Goal: Task Accomplishment & Management: Use online tool/utility

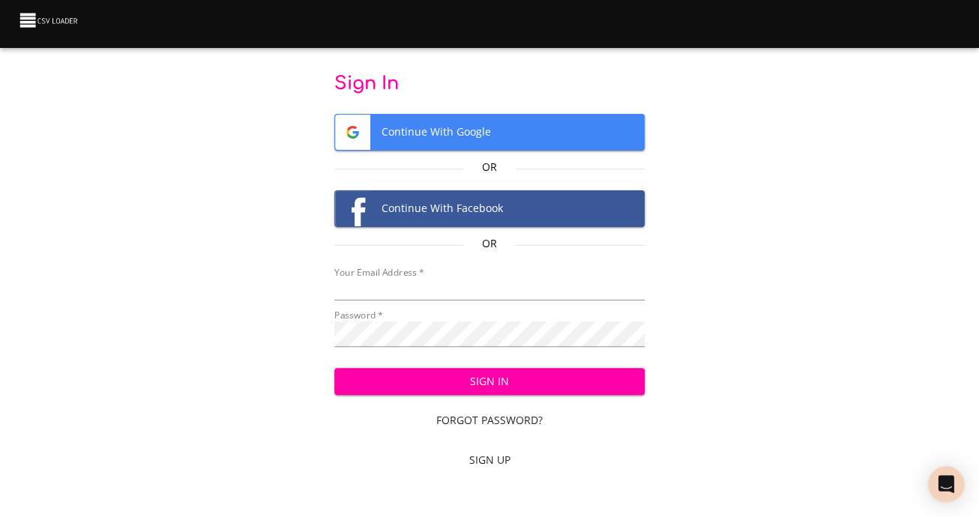
type input "[EMAIL_ADDRESS][DOMAIN_NAME]"
click at [501, 391] on span "Sign In" at bounding box center [489, 381] width 286 height 19
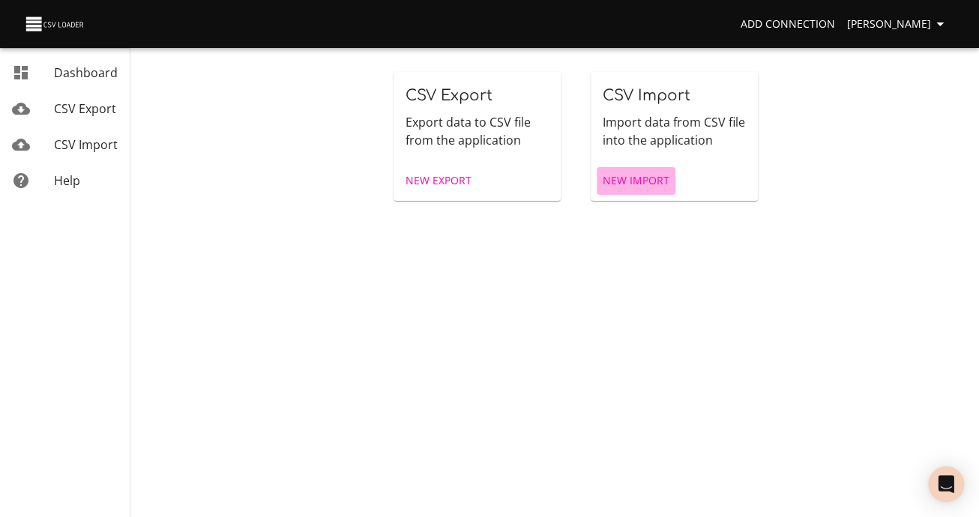
click at [642, 190] on span "New Import" at bounding box center [636, 181] width 67 height 19
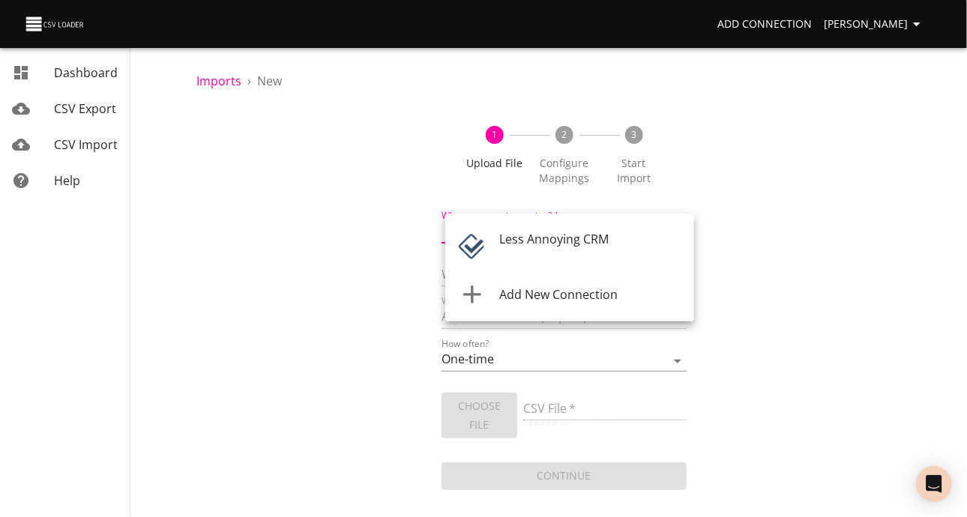
click at [627, 254] on body "Add Connection [PERSON_NAME] Dashboard CSV Export CSV Import Help Imports › New…" at bounding box center [483, 258] width 967 height 517
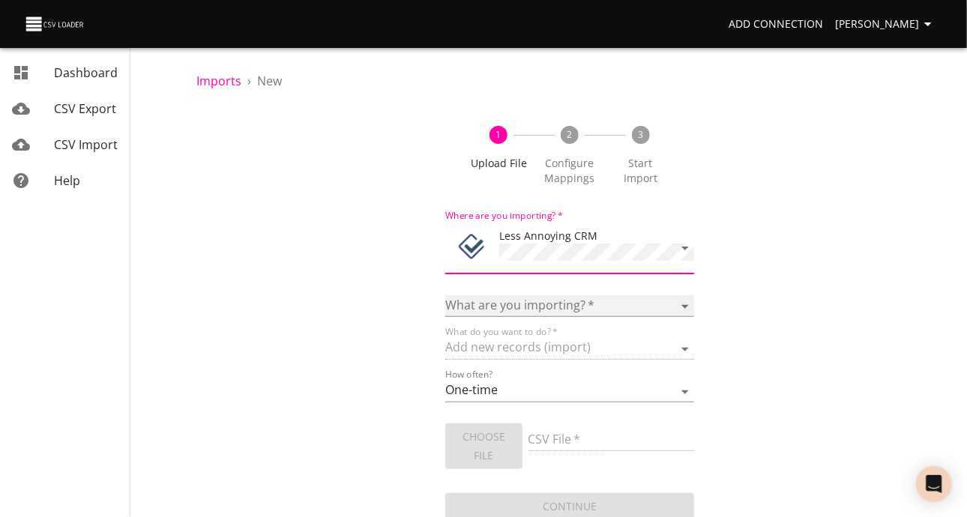
click at [603, 317] on select "Notes Tasks" at bounding box center [569, 306] width 249 height 22
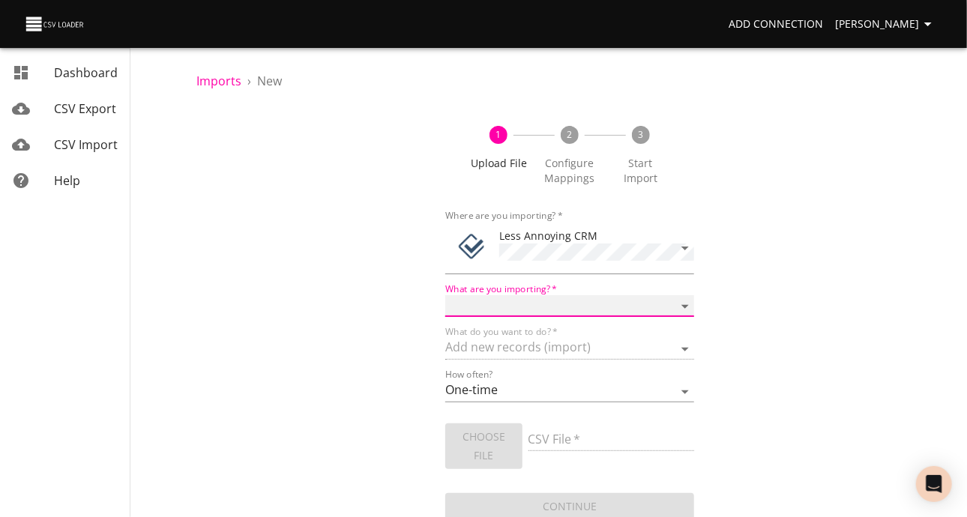
select select "notes"
click at [445, 313] on select "Notes Tasks" at bounding box center [569, 306] width 249 height 22
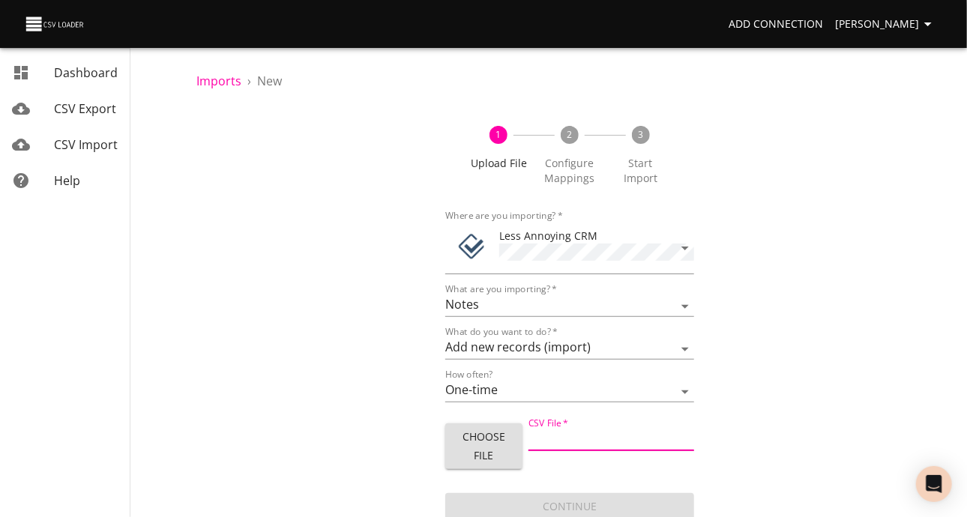
click at [548, 451] on input "CSV File   *" at bounding box center [611, 440] width 166 height 22
type input "People Notes with Email 2.csv"
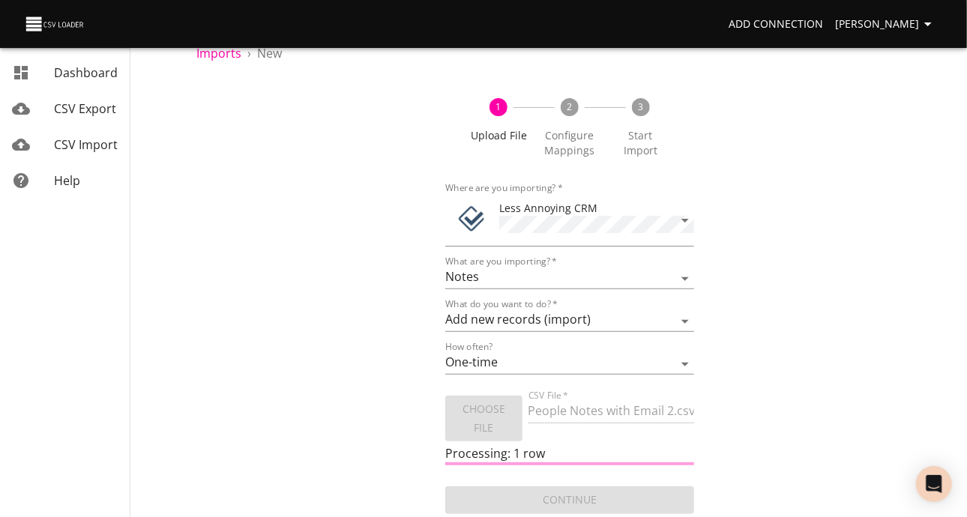
scroll to position [74, 0]
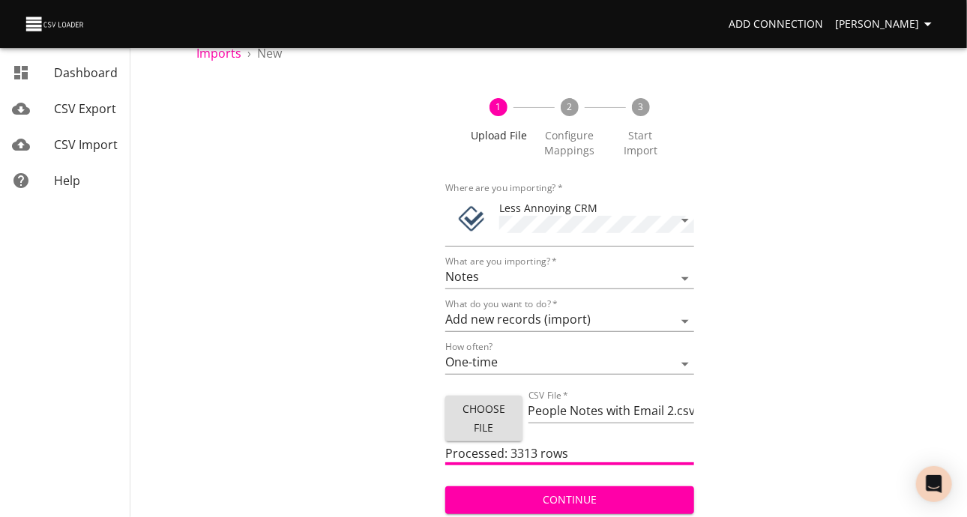
click at [590, 498] on span "Continue" at bounding box center [569, 500] width 225 height 19
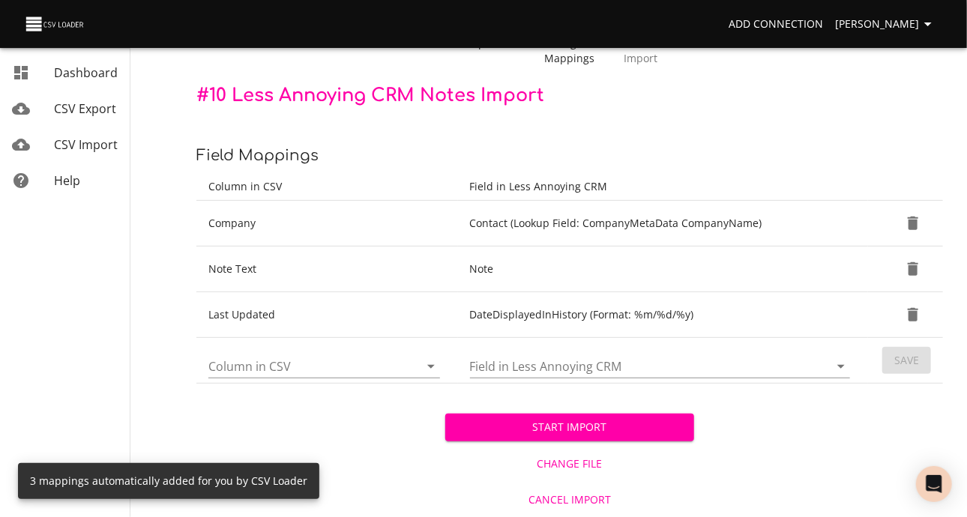
scroll to position [160, 0]
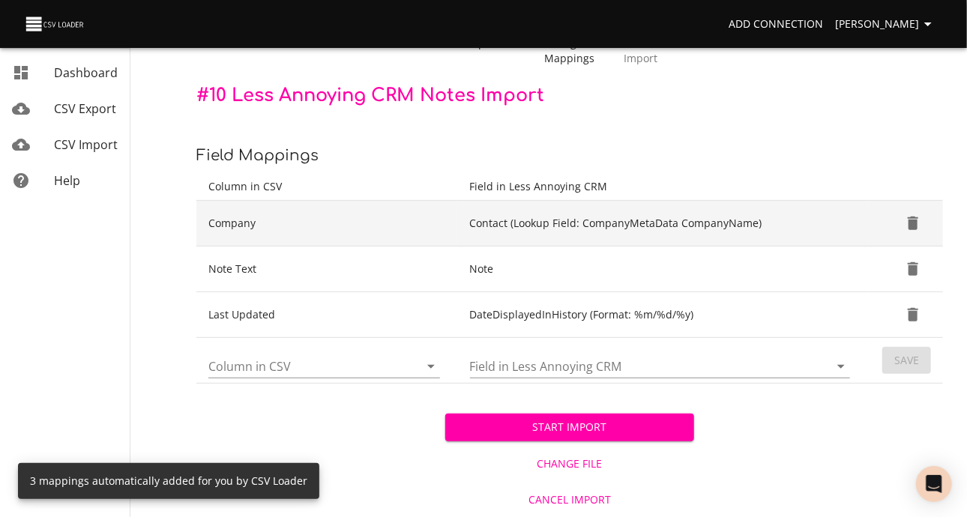
click at [911, 217] on icon "Delete" at bounding box center [913, 223] width 10 height 13
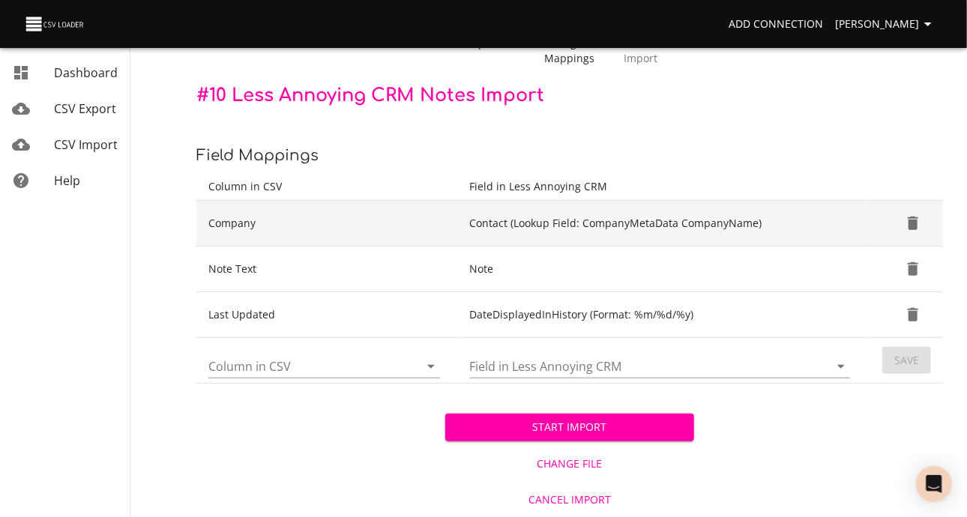
scroll to position [133, 0]
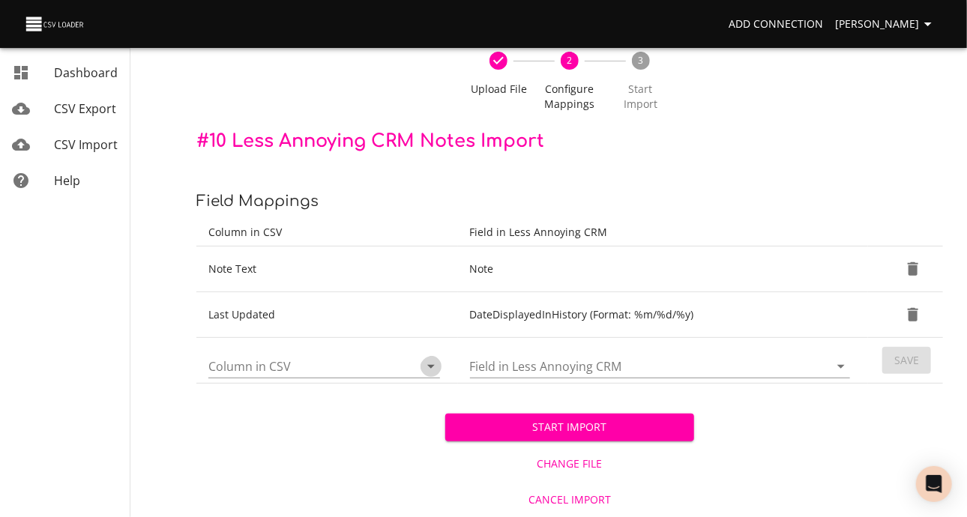
click at [427, 365] on icon "Open" at bounding box center [430, 367] width 7 height 4
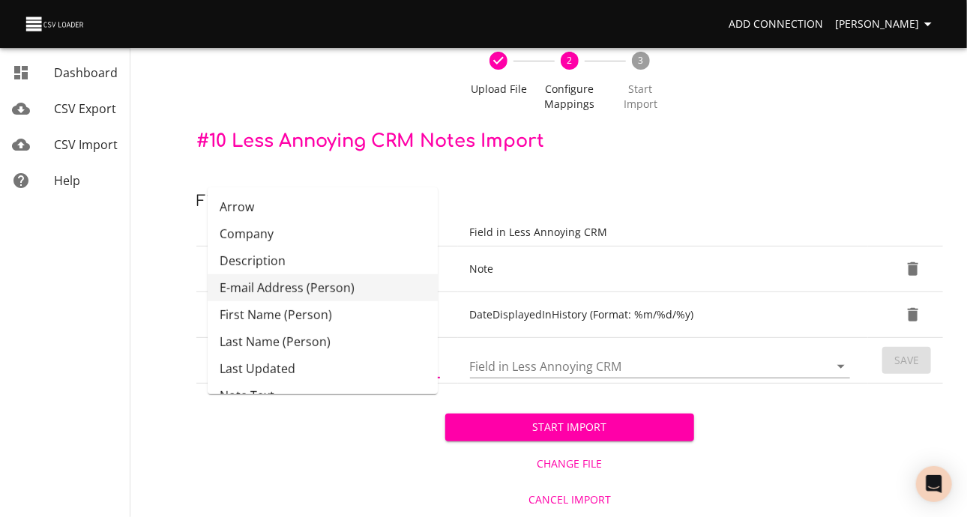
click at [366, 274] on li "E-mail Address (Person)" at bounding box center [323, 287] width 230 height 27
type input "E-mail Address (Person)"
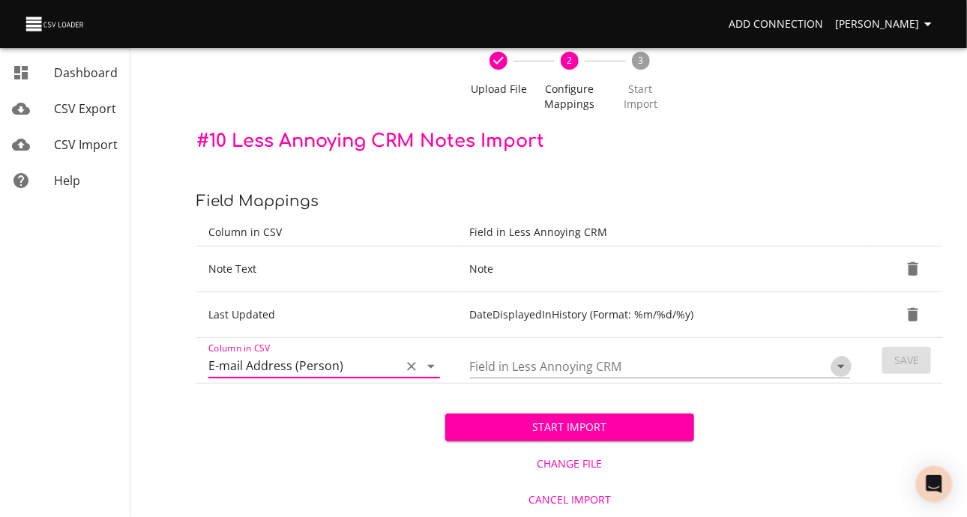
click at [836, 357] on icon "Open" at bounding box center [841, 366] width 18 height 18
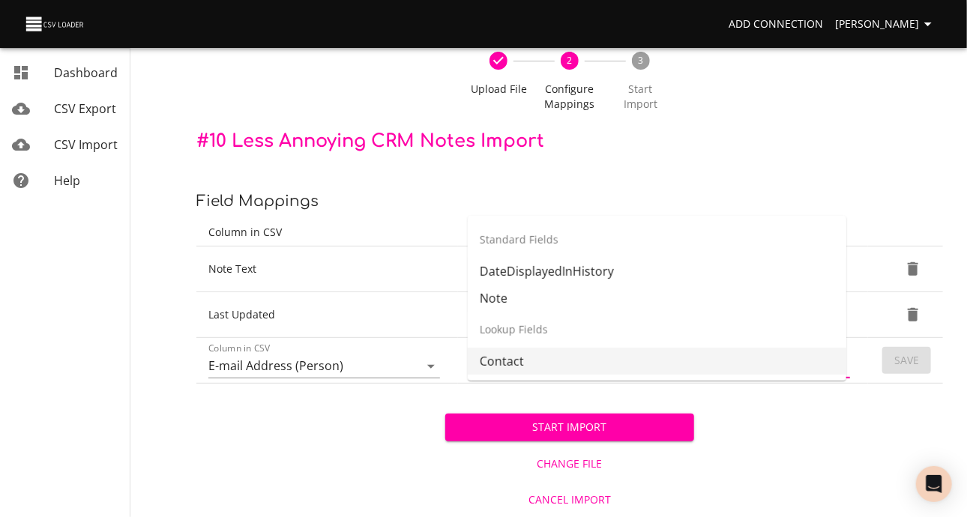
click at [785, 348] on li "Contact" at bounding box center [657, 361] width 378 height 27
type input "Contact"
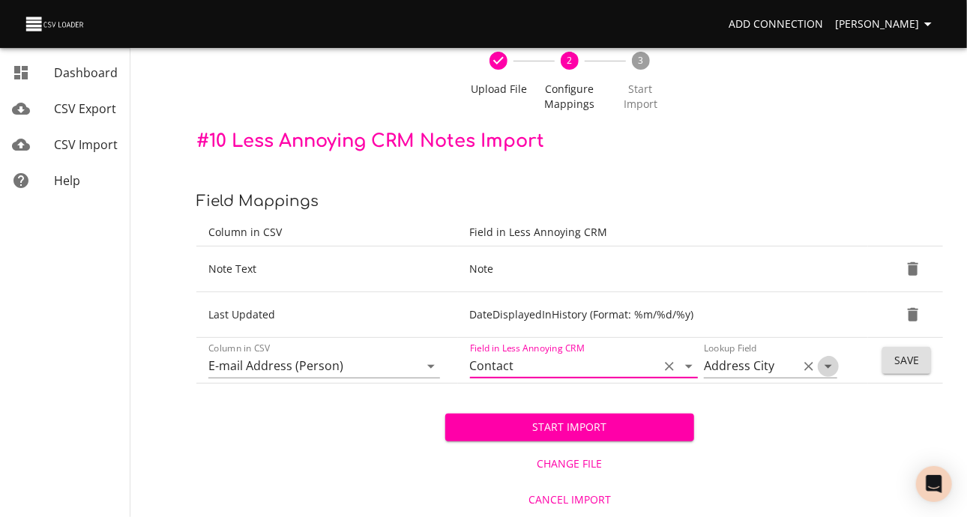
click at [819, 357] on icon "Open" at bounding box center [828, 366] width 18 height 18
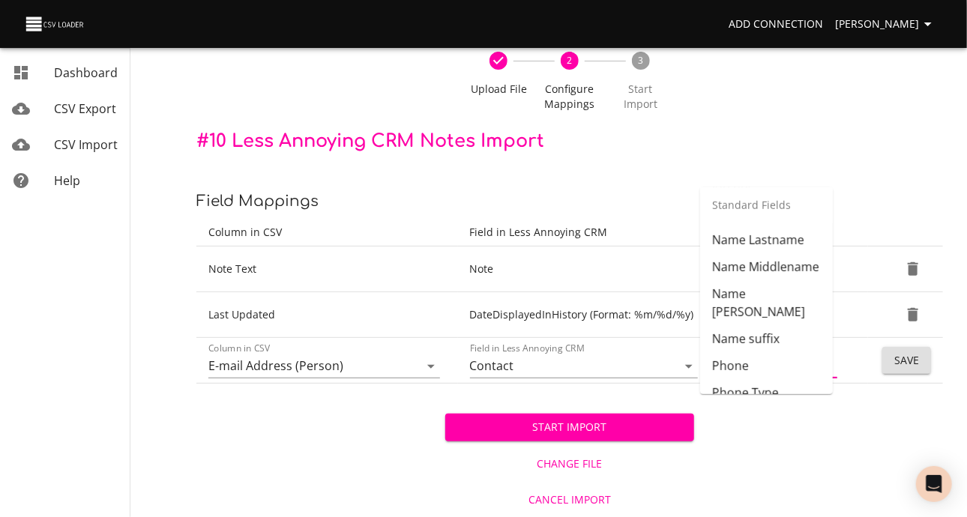
scroll to position [511, 0]
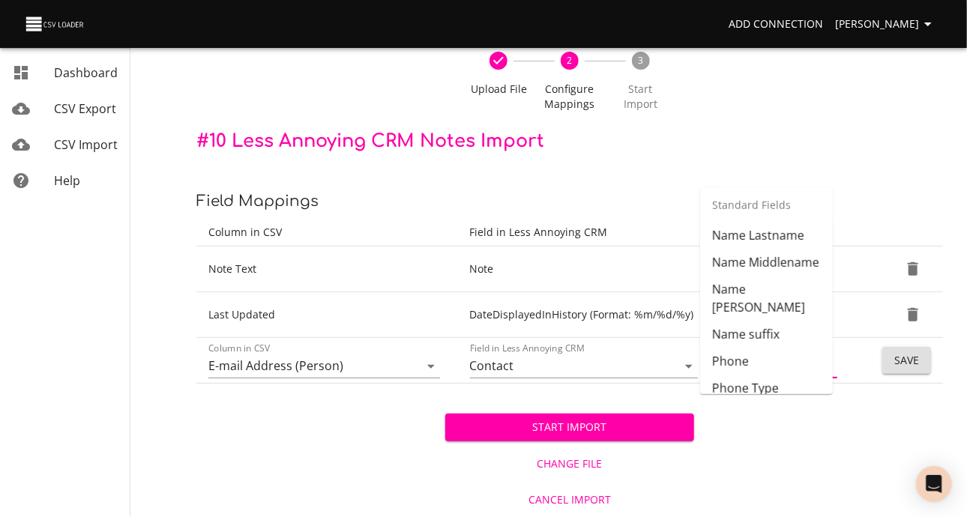
click at [742, 114] on li "Email" at bounding box center [766, 100] width 133 height 27
type input "Email"
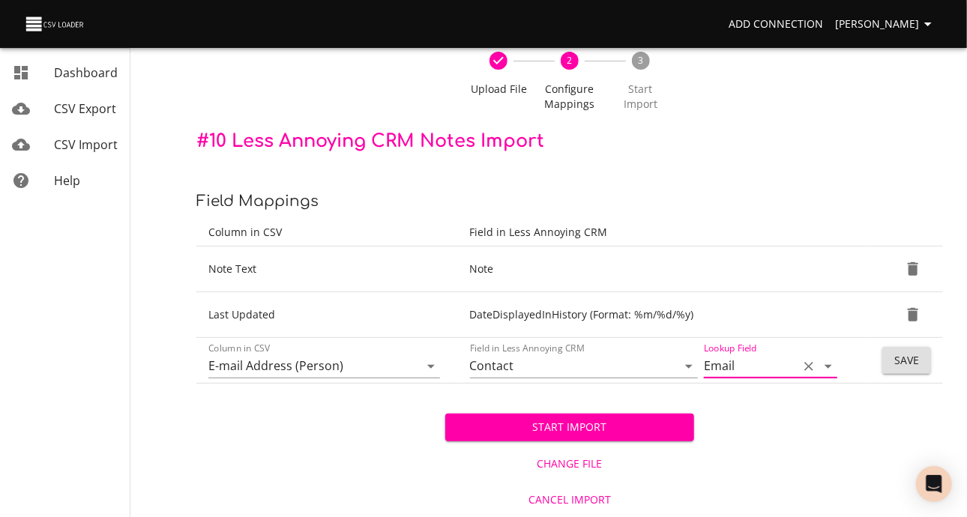
scroll to position [0, 0]
click at [901, 352] on span "Save" at bounding box center [906, 361] width 25 height 19
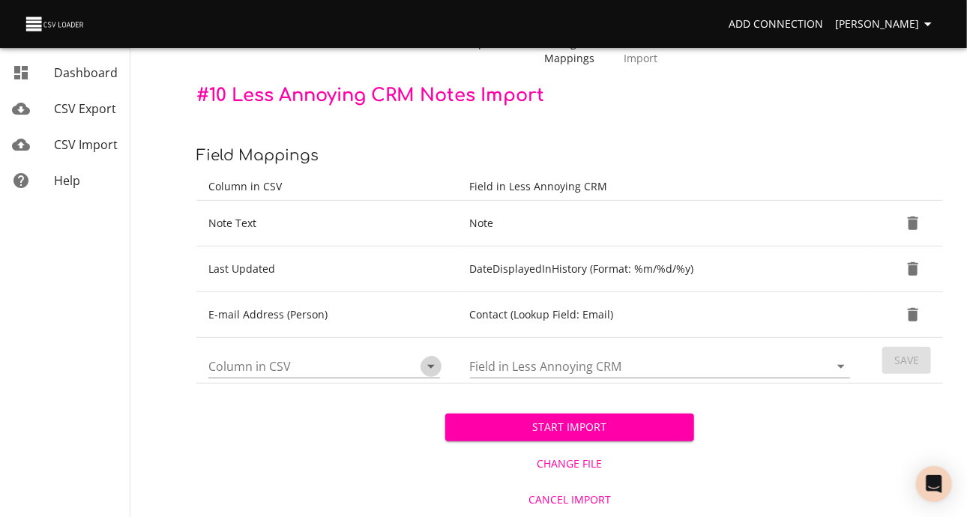
click at [422, 375] on icon "Open" at bounding box center [431, 366] width 18 height 18
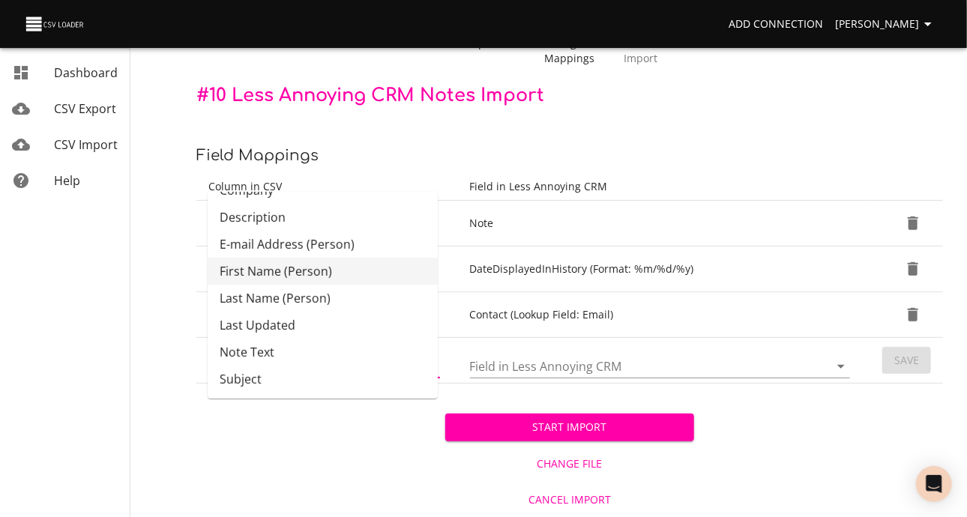
scroll to position [88, 0]
click at [331, 461] on div "Start Import Change File Cancel Import" at bounding box center [569, 450] width 746 height 133
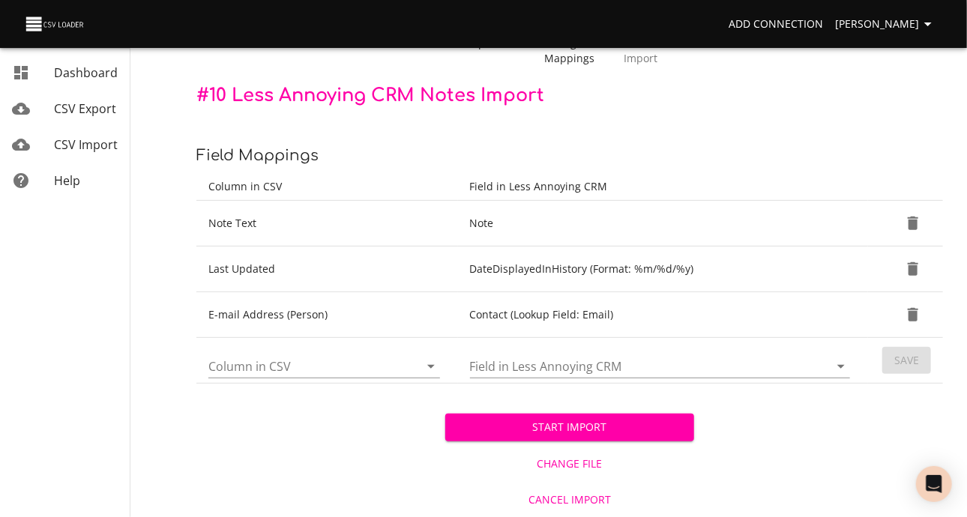
click at [595, 437] on span "Start Import" at bounding box center [569, 427] width 225 height 19
